Goal: Check status: Check status

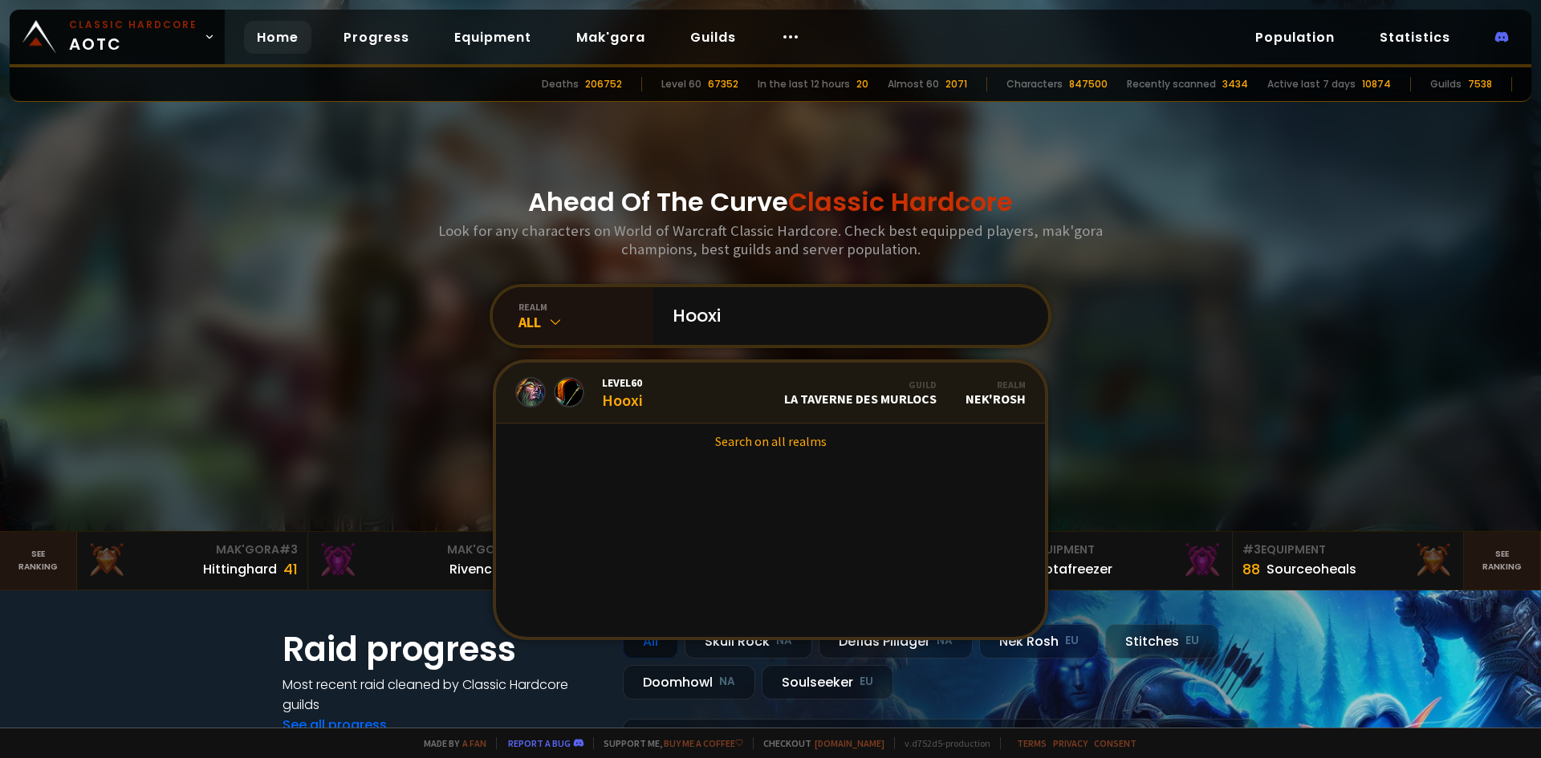
type input "Hooxi"
click at [685, 385] on link "Level 60 Hooxi Guild La Taverne des Murlocs Realm Nek'Rosh" at bounding box center [770, 393] width 549 height 61
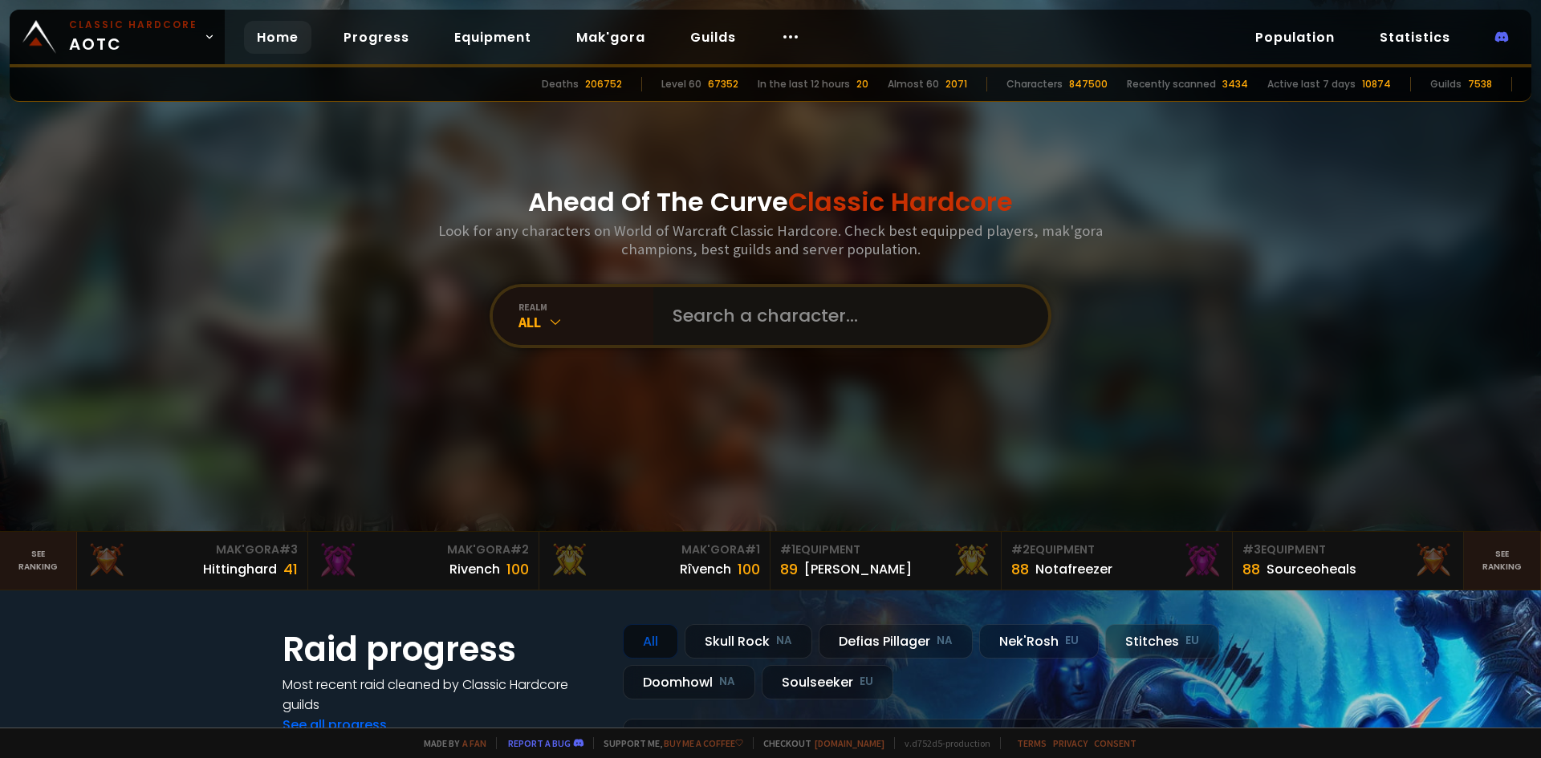
click at [673, 310] on input "text" at bounding box center [846, 316] width 366 height 58
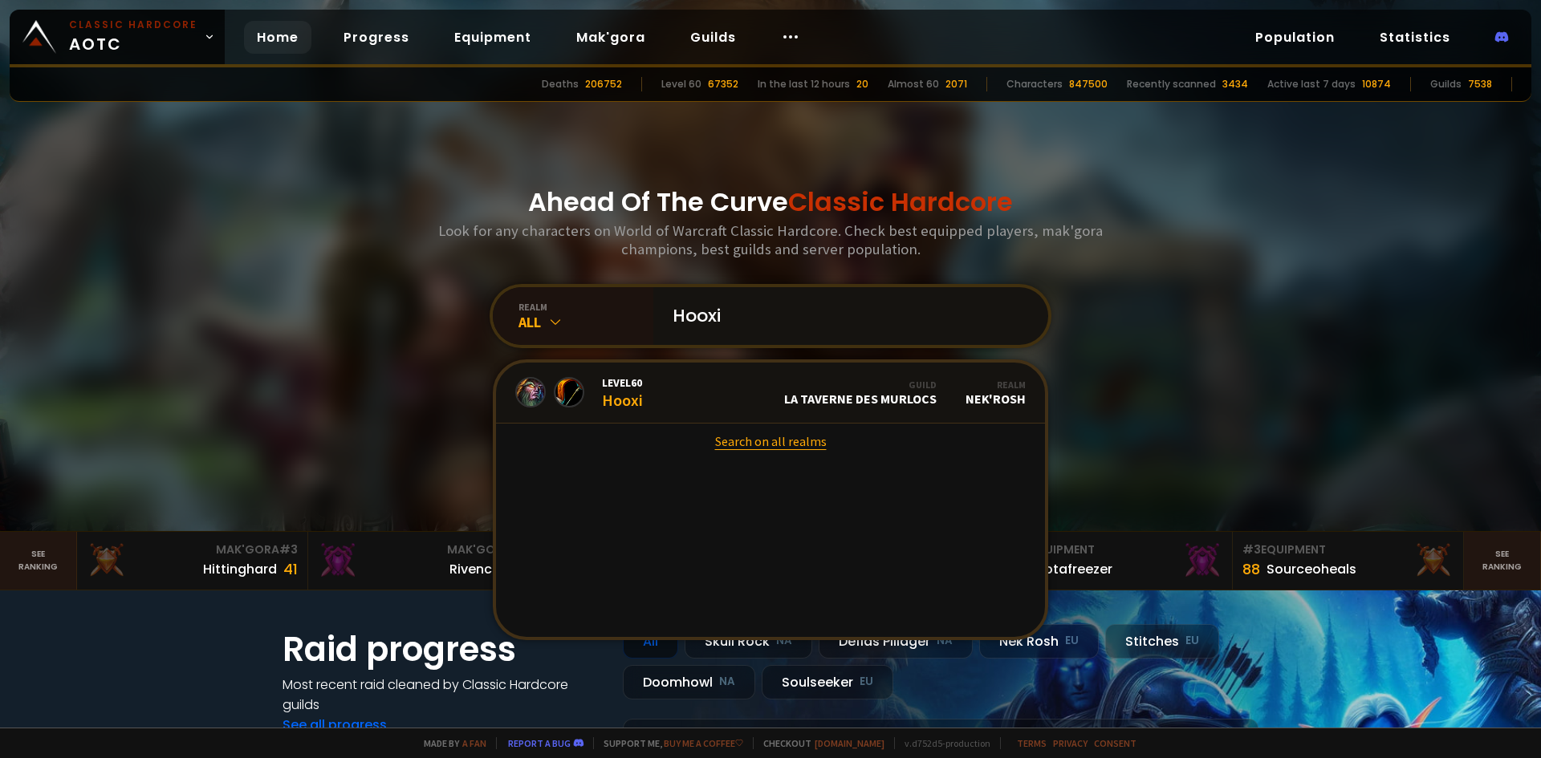
type input "Hooxi"
click at [741, 441] on link "Search on all realms" at bounding box center [770, 441] width 549 height 35
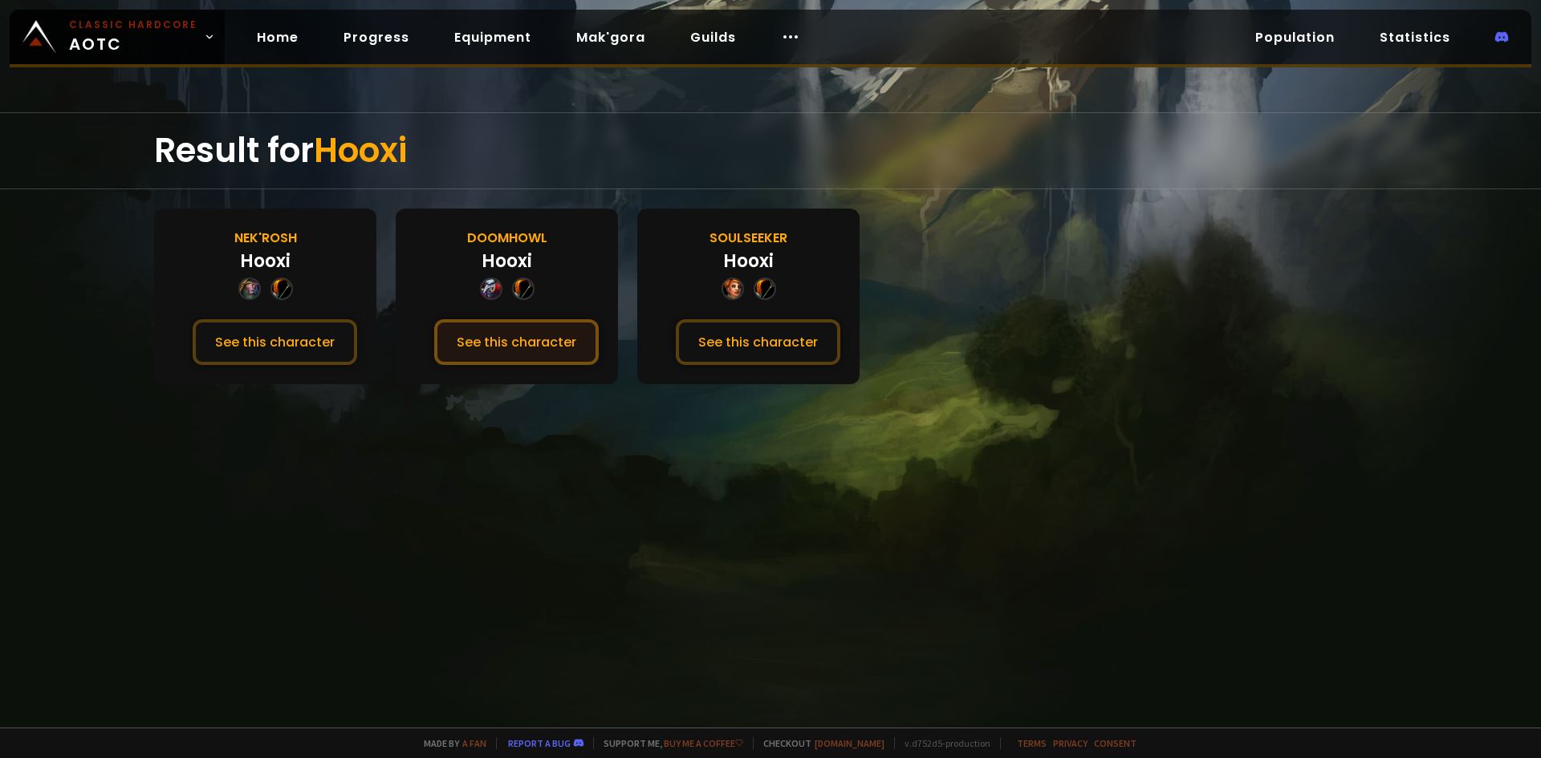
click at [514, 328] on button "See this character" at bounding box center [516, 342] width 164 height 46
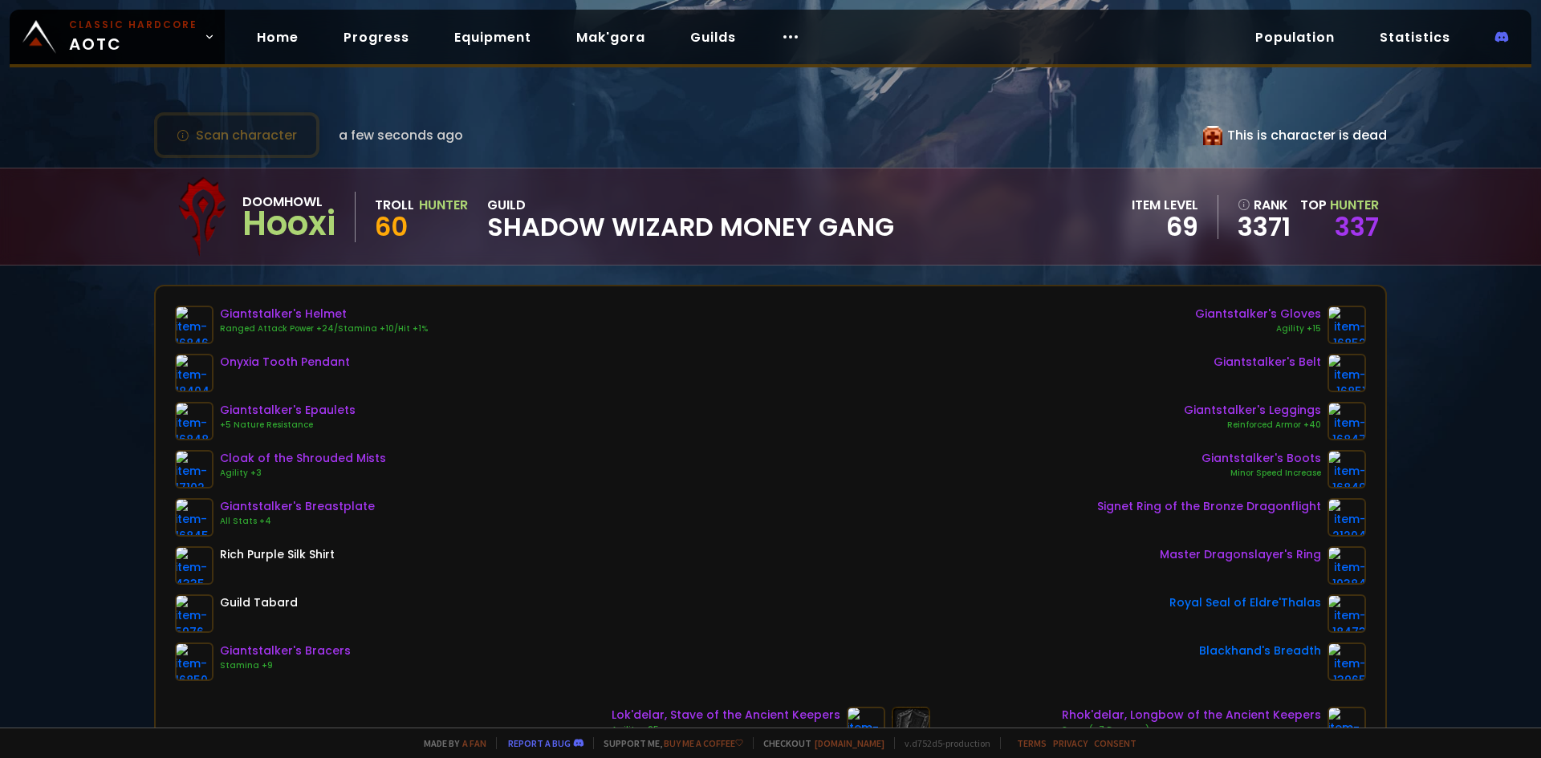
scroll to position [160, 0]
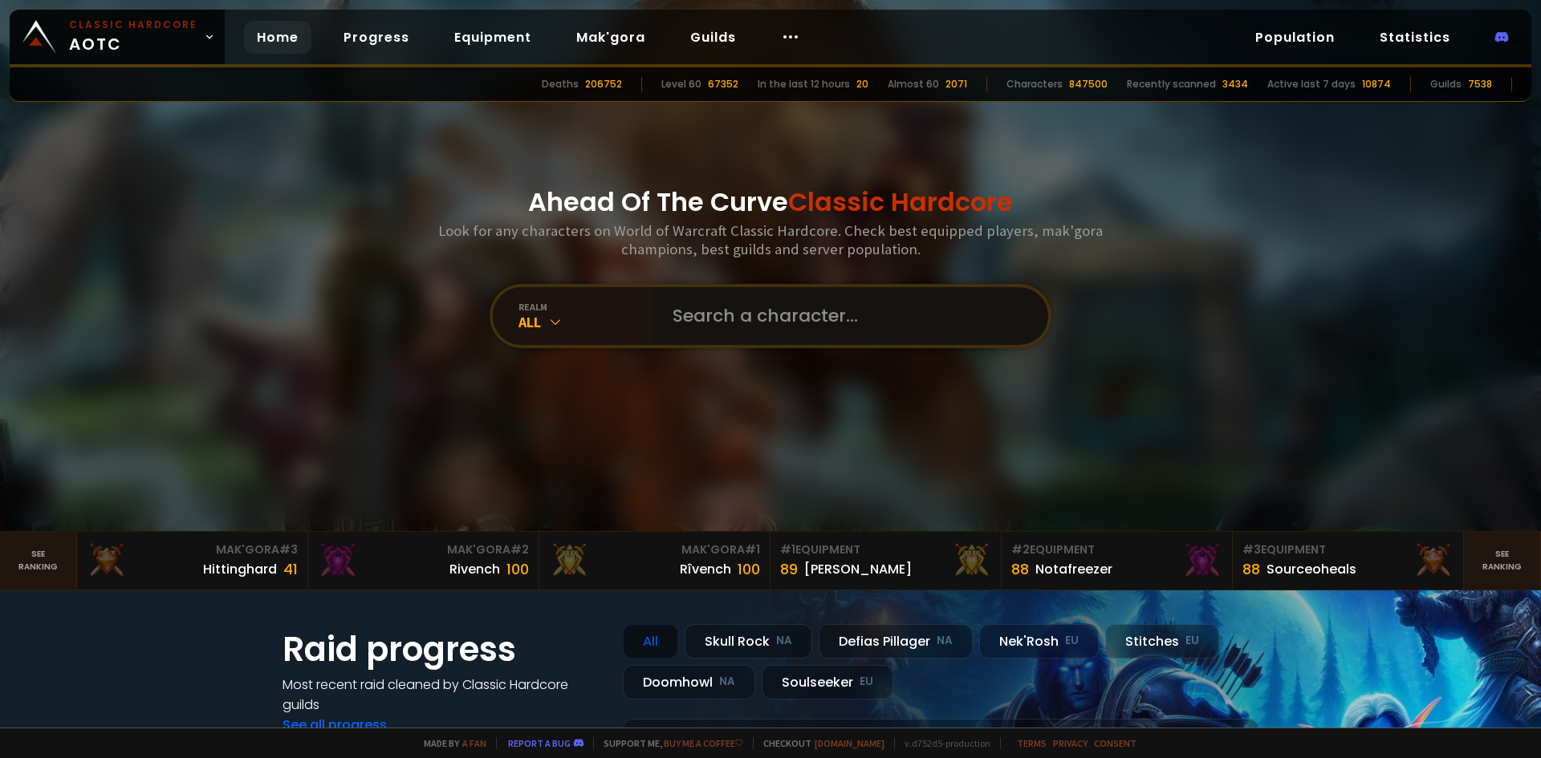
click at [680, 332] on input "text" at bounding box center [846, 316] width 366 height 58
type input "Hoodlume"
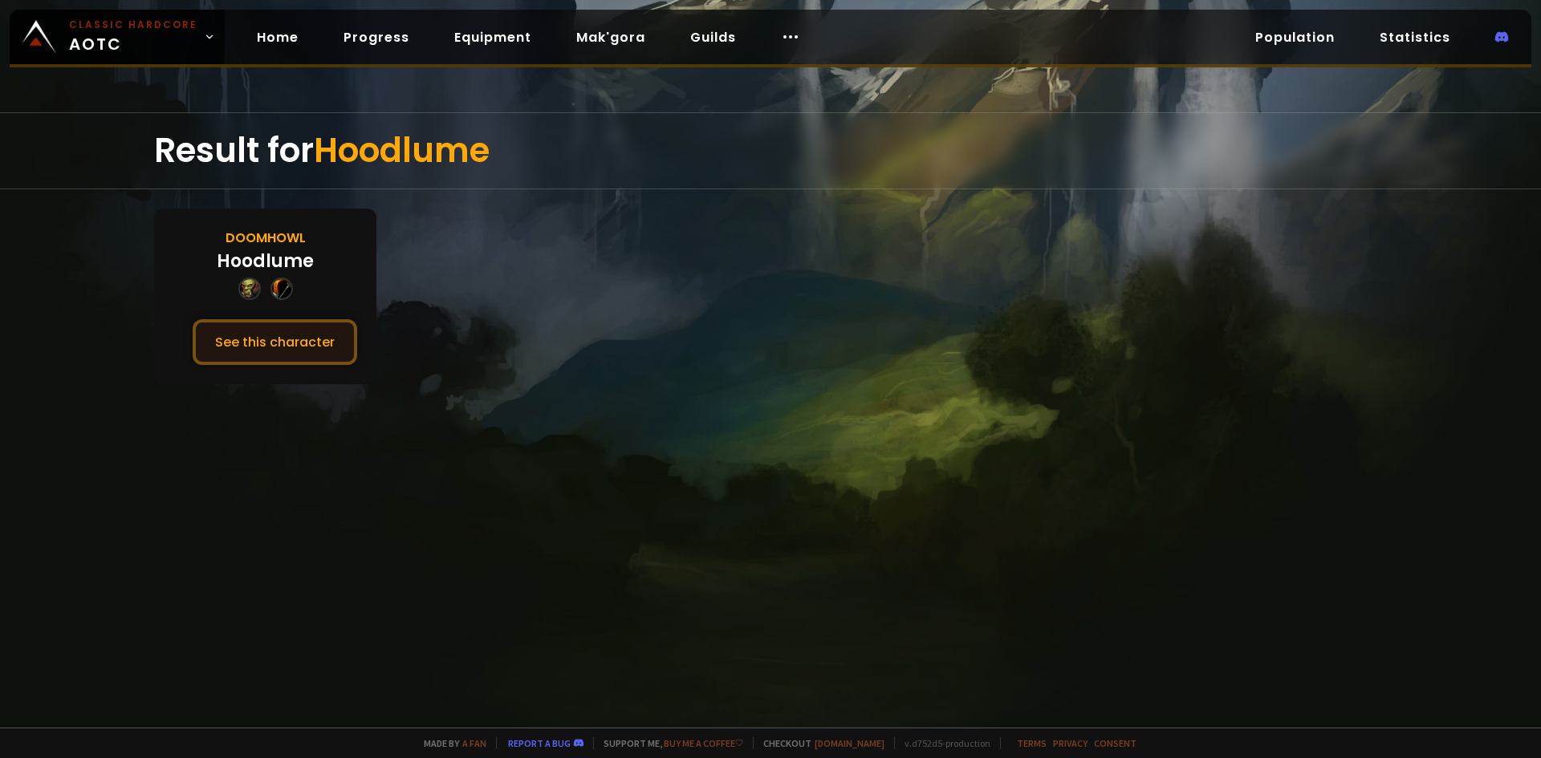
click at [303, 338] on button "See this character" at bounding box center [275, 342] width 164 height 46
